Goal: Task Accomplishment & Management: Manage account settings

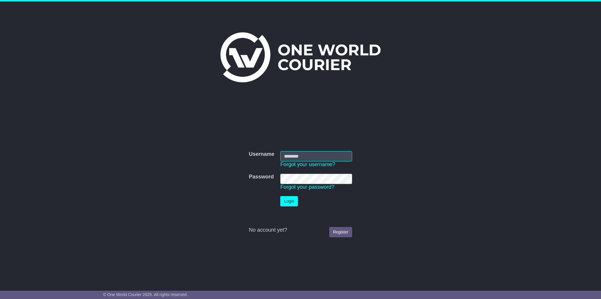
click at [315, 158] on input "Username" at bounding box center [316, 156] width 72 height 10
type input "**********"
click at [280, 196] on button "Login" at bounding box center [289, 201] width 18 height 10
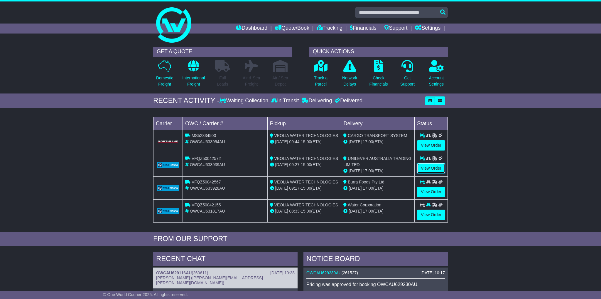
click at [431, 167] on link "View Order" at bounding box center [431, 168] width 28 height 10
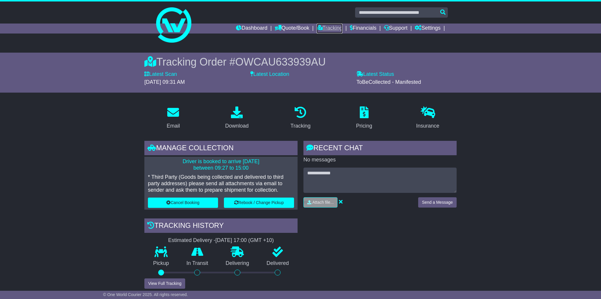
click at [335, 30] on link "Tracking" at bounding box center [330, 28] width 26 height 10
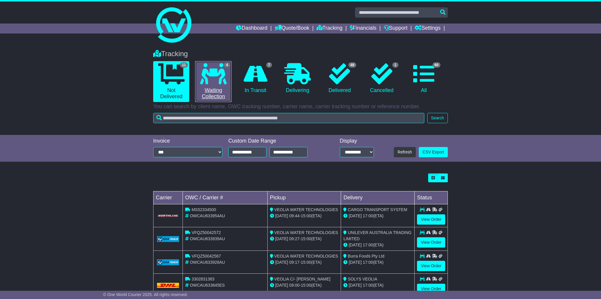
click at [218, 83] on icon at bounding box center [213, 73] width 26 height 21
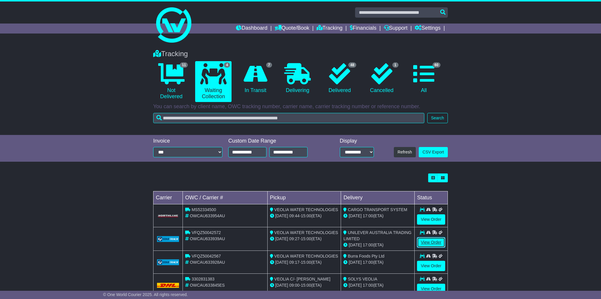
click at [427, 241] on link "View Order" at bounding box center [431, 242] width 28 height 10
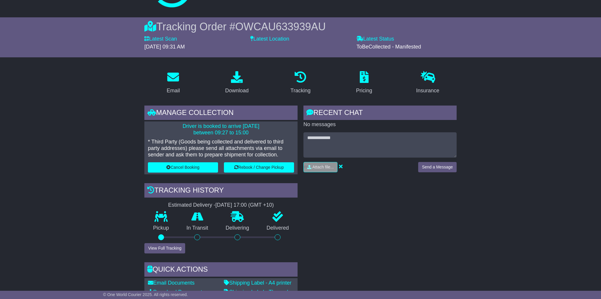
scroll to position [42, 0]
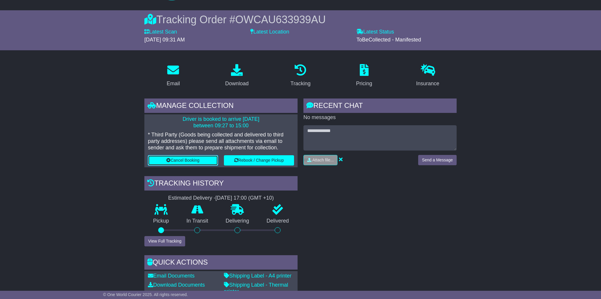
click at [197, 161] on button "Cancel Booking" at bounding box center [183, 160] width 70 height 10
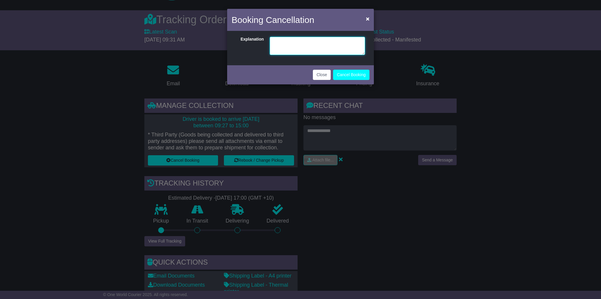
click at [301, 40] on textarea at bounding box center [317, 46] width 95 height 18
type textarea "**********"
click at [348, 74] on button "Cancel Booking" at bounding box center [351, 75] width 36 height 10
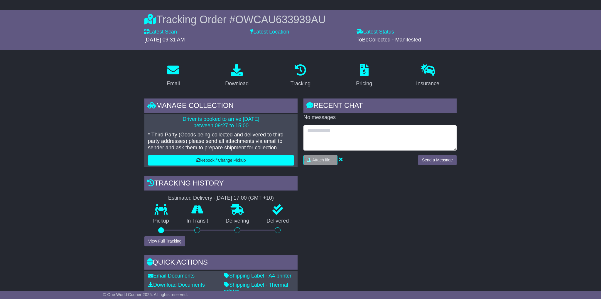
click at [341, 130] on textarea at bounding box center [380, 137] width 153 height 25
type textarea "**********"
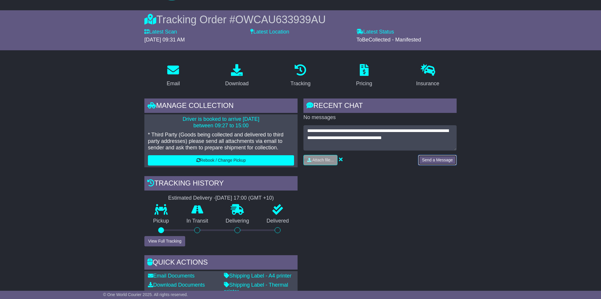
click at [436, 162] on button "Send a Message" at bounding box center [437, 160] width 38 height 10
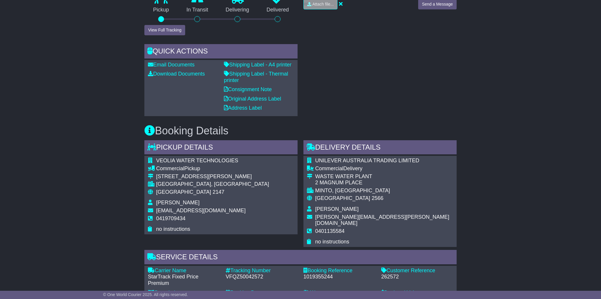
scroll to position [324, 0]
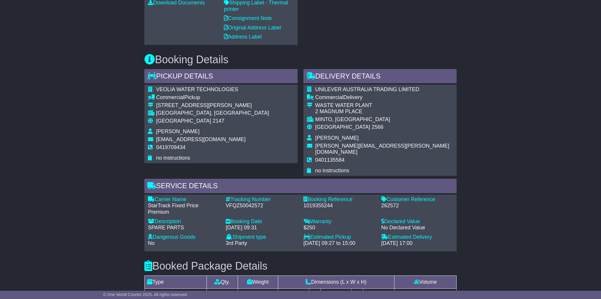
click at [253, 202] on div "VFQZ50042572" at bounding box center [262, 205] width 72 height 6
copy div "VFQZ50042572"
click at [282, 224] on div "14 Aug 2025 - 09:31" at bounding box center [262, 227] width 72 height 6
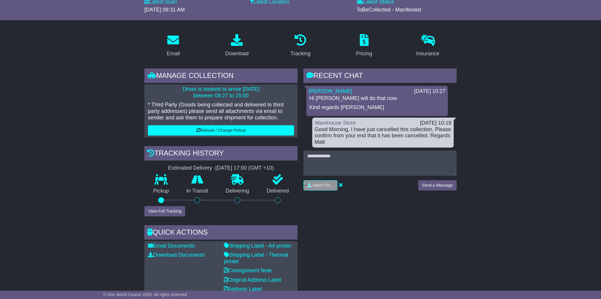
scroll to position [0, 0]
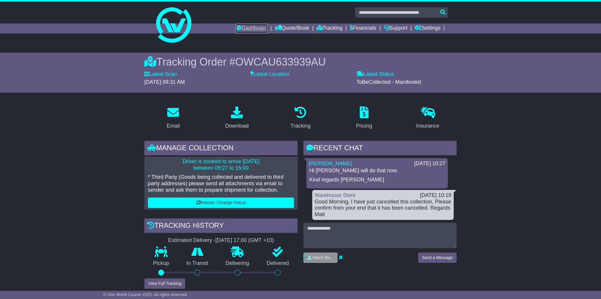
click at [253, 29] on link "Dashboard" at bounding box center [251, 28] width 31 height 10
